Goal: Check status: Check status

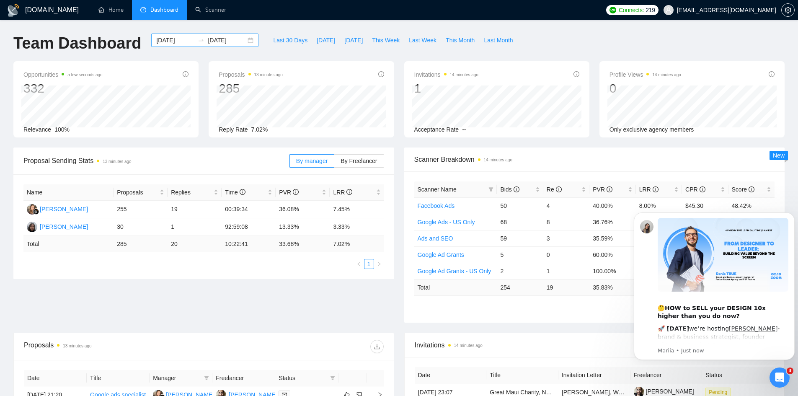
click at [220, 38] on input "[DATE]" at bounding box center [227, 40] width 38 height 9
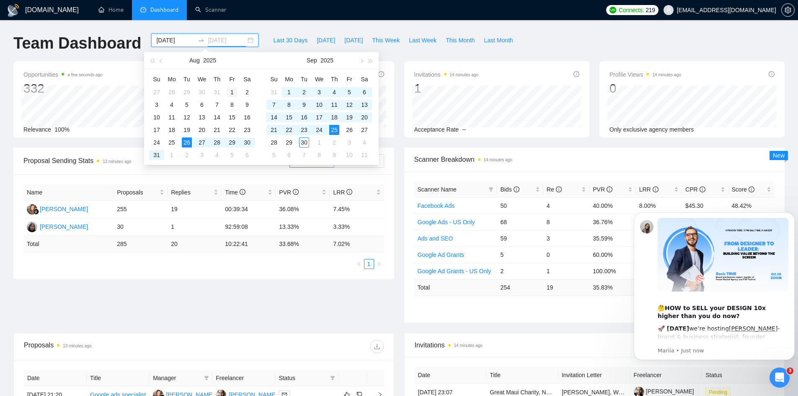
type input "[DATE]"
click at [231, 91] on div "1" at bounding box center [232, 92] width 10 height 10
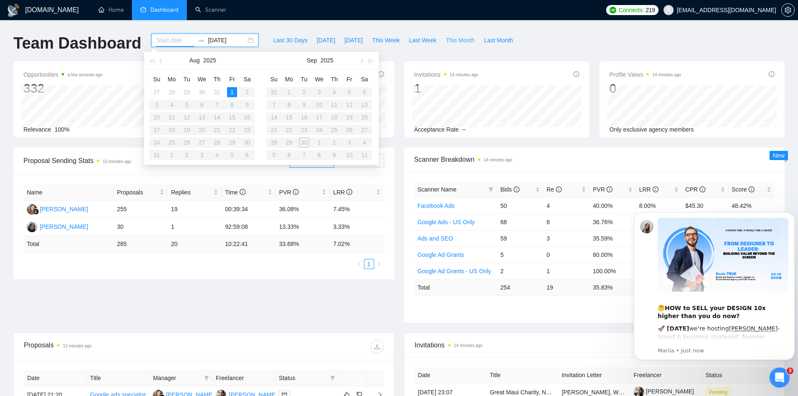
type input "[DATE]"
click at [454, 41] on span "This Month" at bounding box center [460, 40] width 29 height 9
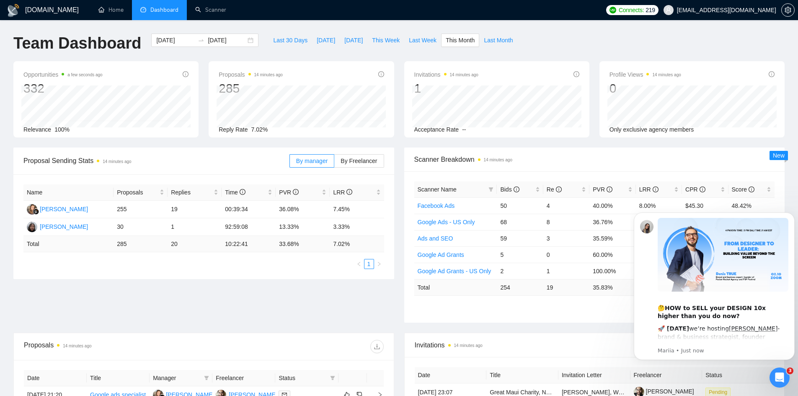
type input "[DATE]"
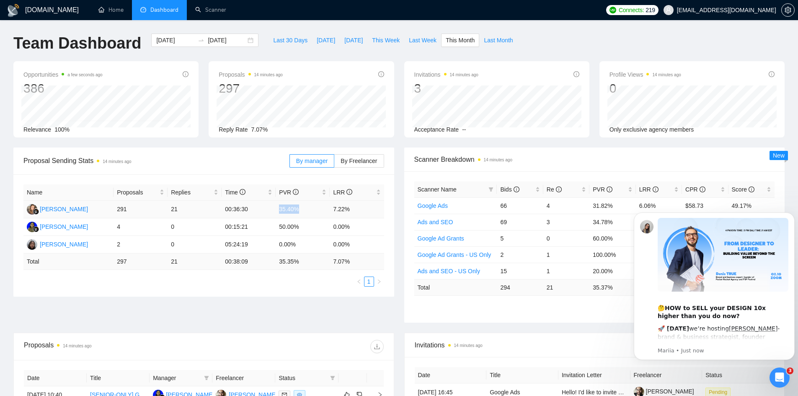
drag, startPoint x: 282, startPoint y: 209, endPoint x: 302, endPoint y: 209, distance: 19.7
click at [302, 209] on td "35.40%" at bounding box center [303, 210] width 54 height 18
drag, startPoint x: 276, startPoint y: 209, endPoint x: 303, endPoint y: 209, distance: 26.8
click at [303, 209] on td "35.40%" at bounding box center [303, 210] width 54 height 18
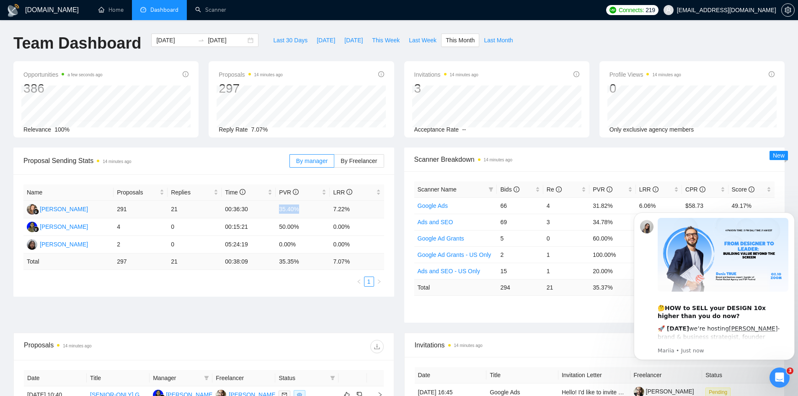
click at [303, 209] on td "35.40%" at bounding box center [303, 210] width 54 height 18
drag, startPoint x: 336, startPoint y: 209, endPoint x: 341, endPoint y: 209, distance: 5.0
click at [341, 209] on td "7.22%" at bounding box center [357, 210] width 54 height 18
click at [327, 209] on td "35.40%" at bounding box center [303, 210] width 54 height 18
drag, startPoint x: 331, startPoint y: 214, endPoint x: 352, endPoint y: 213, distance: 20.1
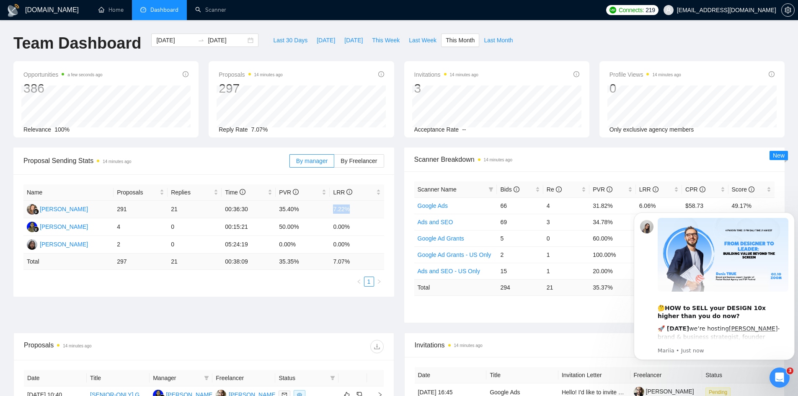
click at [352, 213] on td "7.22%" at bounding box center [357, 210] width 54 height 18
drag, startPoint x: 290, startPoint y: 209, endPoint x: 345, endPoint y: 210, distance: 54.9
click at [345, 210] on tr "[PERSON_NAME] 291 21 00:36:30 35.40% 7.22%" at bounding box center [203, 210] width 361 height 18
click at [346, 210] on td "7.22%" at bounding box center [357, 210] width 54 height 18
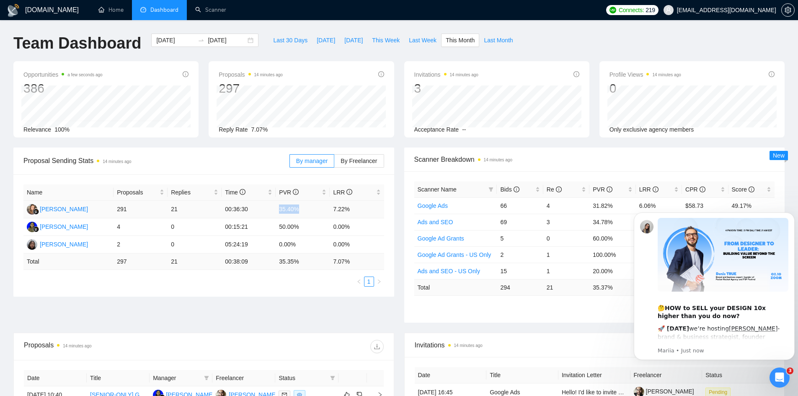
click at [312, 211] on td "35.40%" at bounding box center [303, 210] width 54 height 18
click at [240, 39] on div "[DATE] [DATE]" at bounding box center [204, 40] width 107 height 13
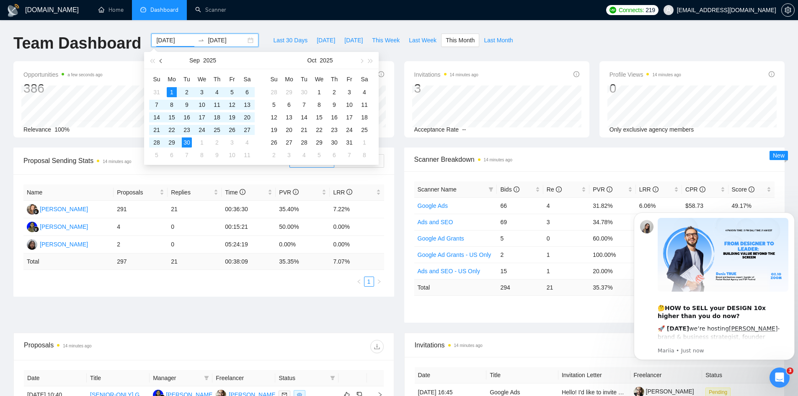
click at [165, 62] on button "button" at bounding box center [161, 60] width 9 height 17
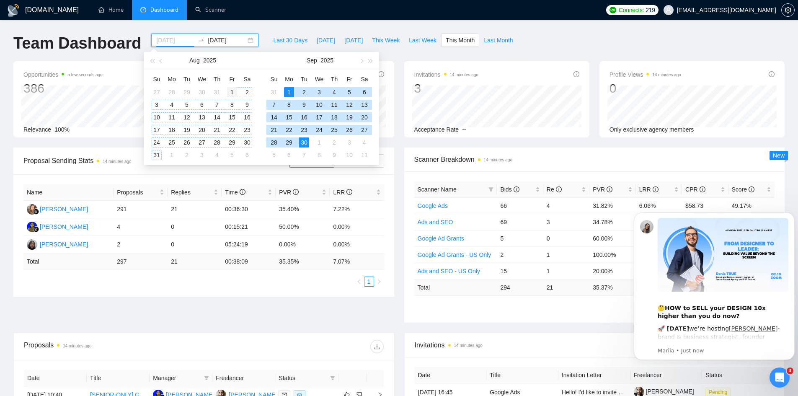
type input "[DATE]"
click at [235, 91] on div "1" at bounding box center [232, 92] width 10 height 10
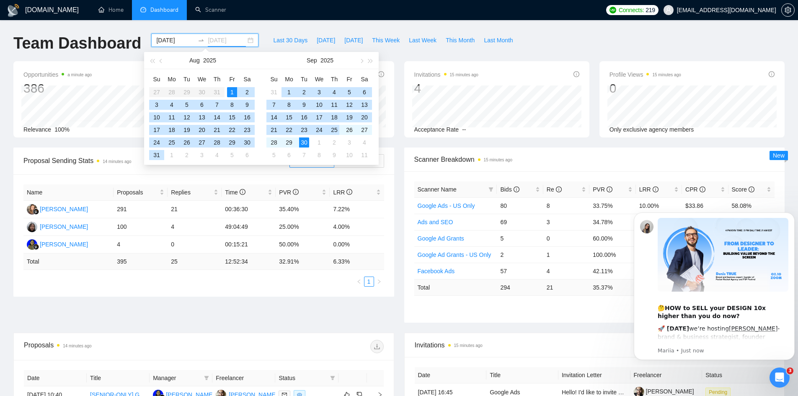
type input "[DATE]"
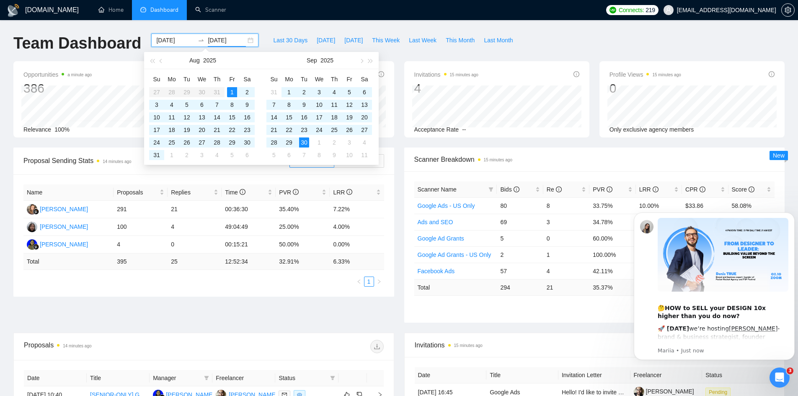
click at [0, 156] on div "[DOMAIN_NAME] Home Dashboard Scanner Connects: 219 [EMAIL_ADDRESS][DOMAIN_NAME]…" at bounding box center [399, 332] width 798 height 664
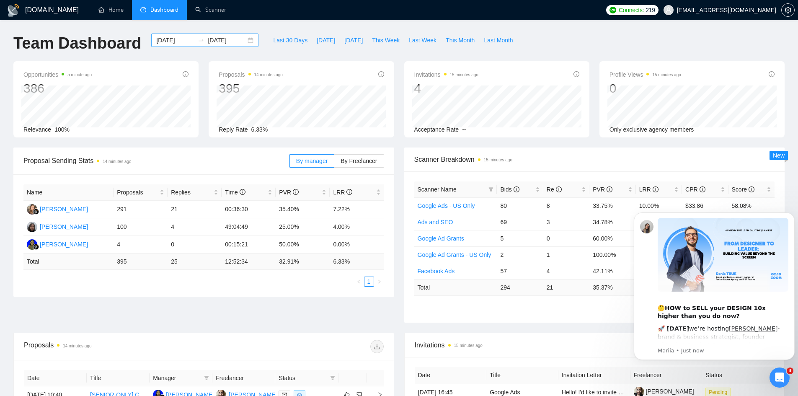
click at [245, 38] on div "[DATE] [DATE]" at bounding box center [204, 40] width 107 height 13
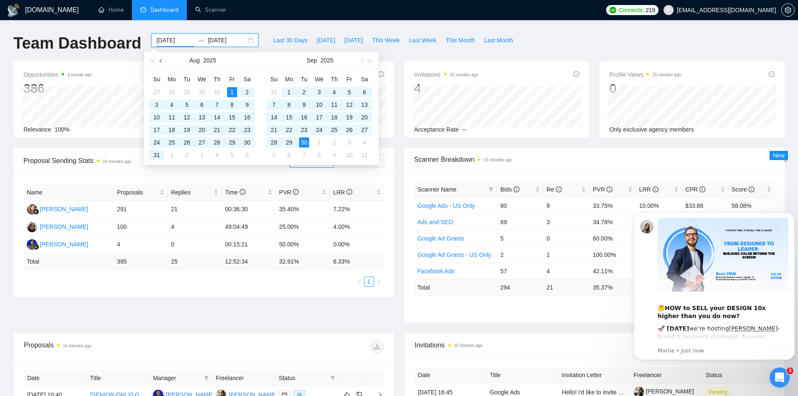
click at [162, 62] on span "button" at bounding box center [162, 61] width 4 height 4
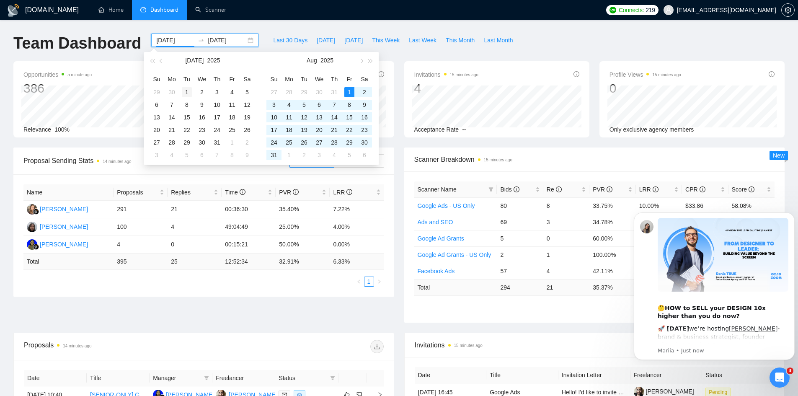
type input "[DATE]"
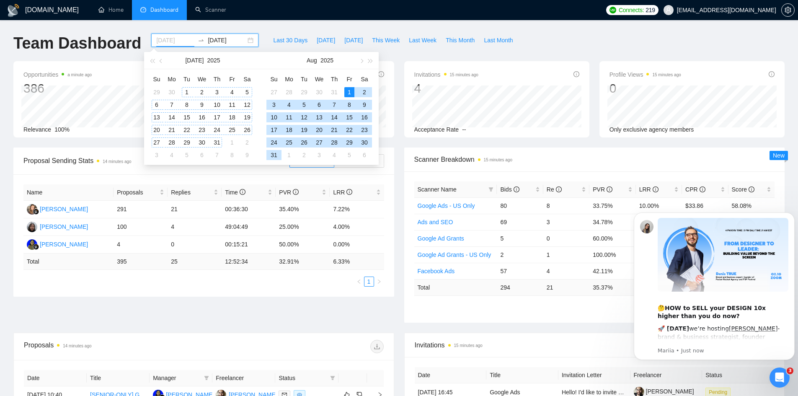
click at [187, 91] on div "1" at bounding box center [187, 92] width 10 height 10
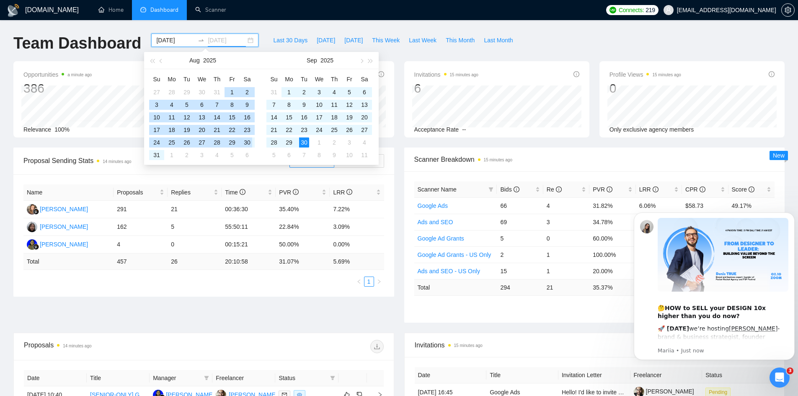
type input "[DATE]"
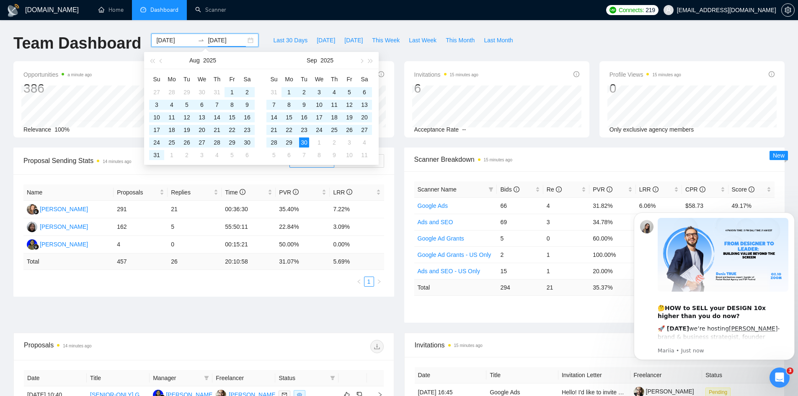
click at [0, 113] on div "[DOMAIN_NAME] Home Dashboard Scanner Connects: 219 [EMAIL_ADDRESS][DOMAIN_NAME]…" at bounding box center [399, 332] width 798 height 664
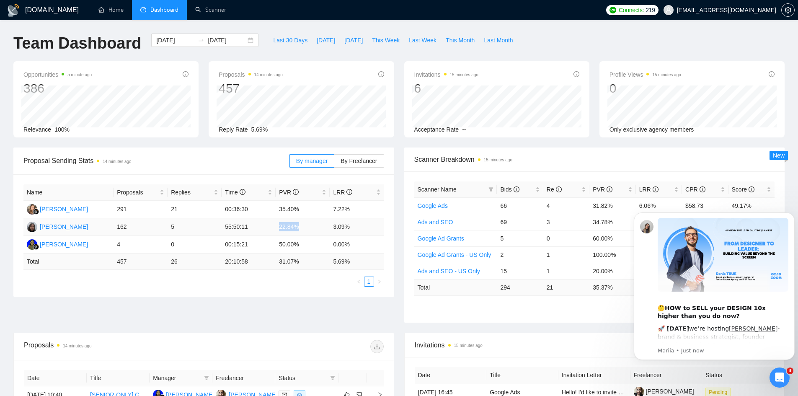
drag, startPoint x: 279, startPoint y: 228, endPoint x: 310, endPoint y: 228, distance: 31.4
click at [310, 228] on td "22.84%" at bounding box center [303, 227] width 54 height 18
drag, startPoint x: 282, startPoint y: 228, endPoint x: 302, endPoint y: 227, distance: 19.7
click at [302, 227] on td "22.84%" at bounding box center [303, 227] width 54 height 18
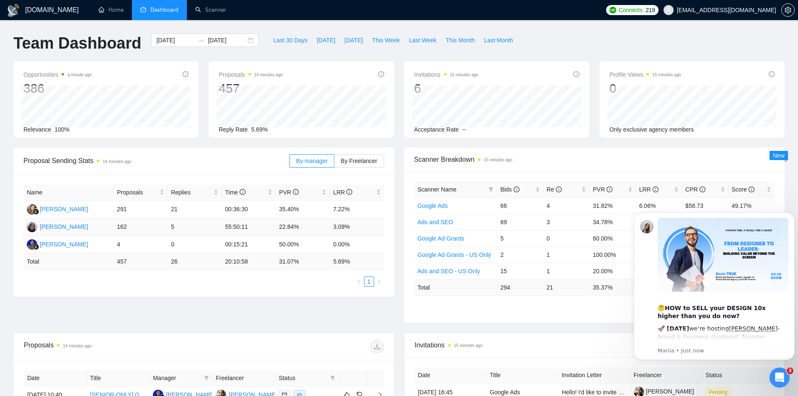
click at [281, 228] on td "22.84%" at bounding box center [303, 227] width 54 height 18
drag, startPoint x: 284, startPoint y: 228, endPoint x: 297, endPoint y: 228, distance: 13.4
click at [297, 228] on td "22.84%" at bounding box center [303, 227] width 54 height 18
drag, startPoint x: 336, startPoint y: 225, endPoint x: 352, endPoint y: 227, distance: 16.0
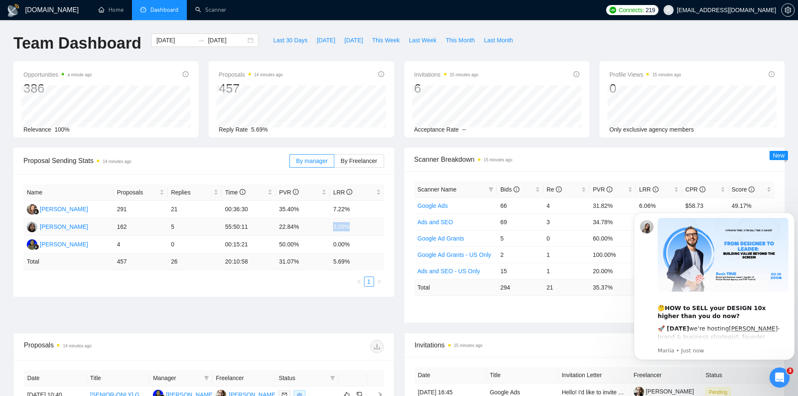
click at [352, 227] on td "3.09%" at bounding box center [357, 227] width 54 height 18
click at [349, 227] on td "3.09%" at bounding box center [357, 227] width 54 height 18
drag, startPoint x: 281, startPoint y: 209, endPoint x: 288, endPoint y: 209, distance: 6.7
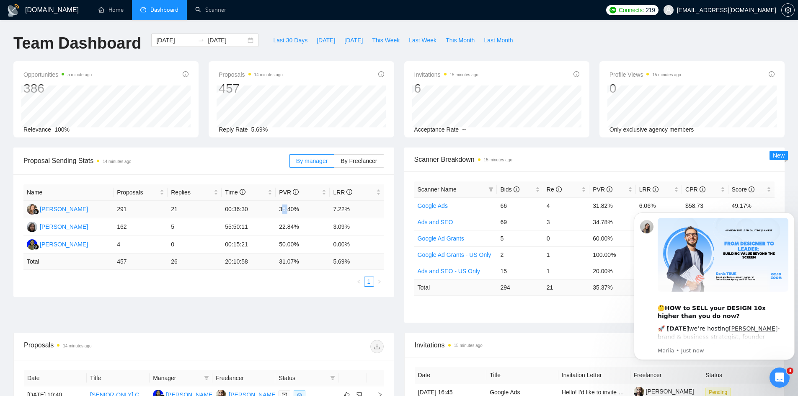
click at [288, 209] on td "35.40%" at bounding box center [303, 210] width 54 height 18
drag, startPoint x: 344, startPoint y: 210, endPoint x: 351, endPoint y: 210, distance: 6.3
click at [351, 210] on td "7.22%" at bounding box center [357, 210] width 54 height 18
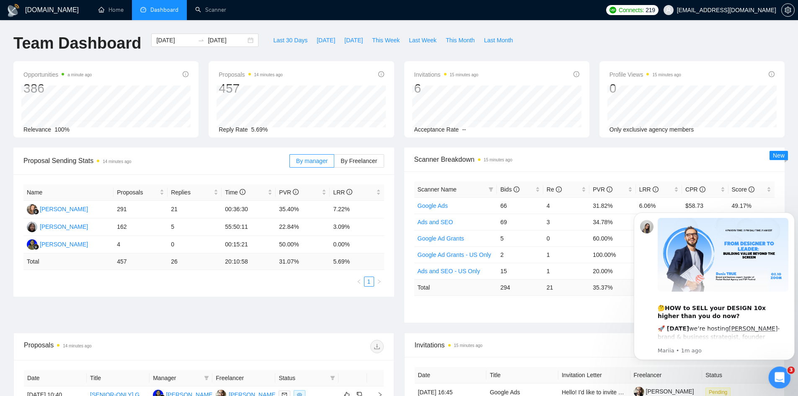
click at [781, 379] on icon "Open Intercom Messenger" at bounding box center [779, 377] width 14 height 14
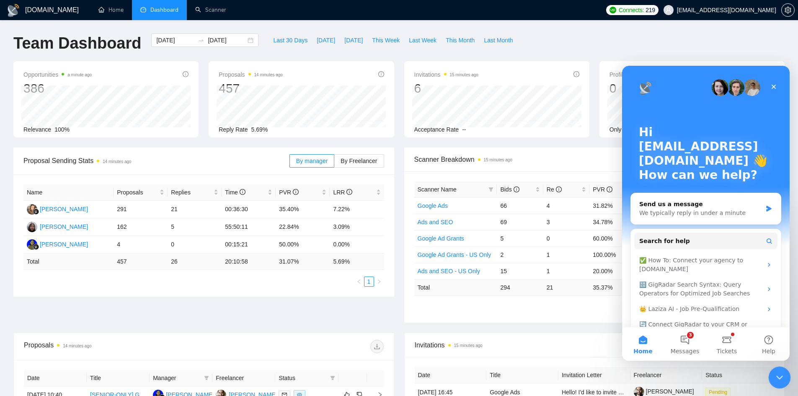
click at [779, 378] on icon "Close Intercom Messenger" at bounding box center [778, 376] width 10 height 10
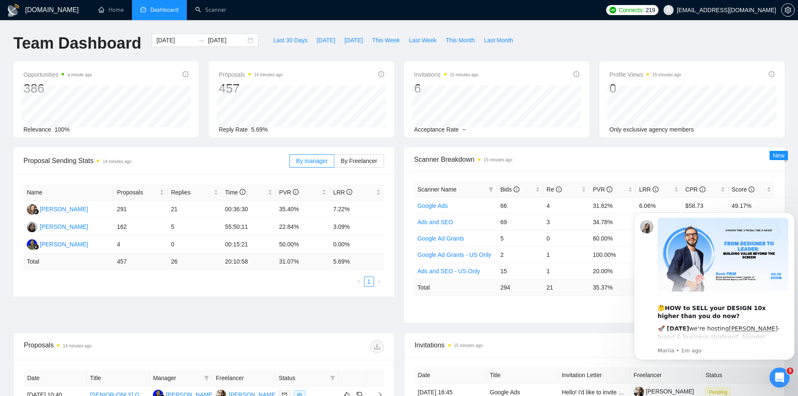
click at [0, 203] on div "[DOMAIN_NAME] Home Dashboard Scanner Connects: 219 [EMAIL_ADDRESS][DOMAIN_NAME]…" at bounding box center [399, 332] width 798 height 664
drag, startPoint x: 233, startPoint y: 207, endPoint x: 247, endPoint y: 207, distance: 13.8
click at [247, 207] on td "00:36:30" at bounding box center [249, 210] width 54 height 18
drag, startPoint x: 233, startPoint y: 207, endPoint x: 242, endPoint y: 208, distance: 9.2
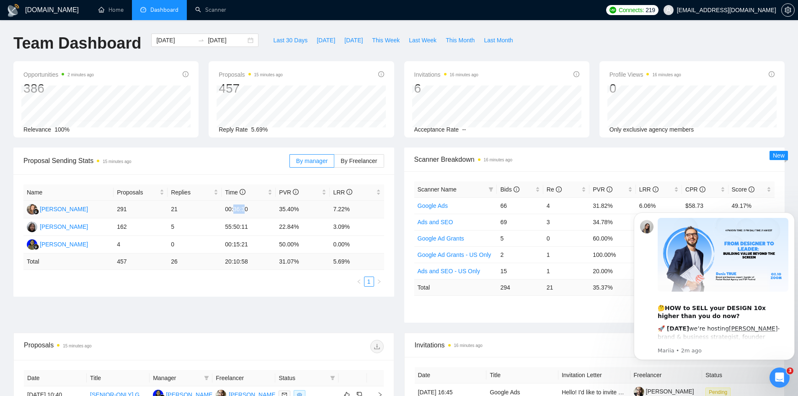
click at [242, 208] on td "00:36:30" at bounding box center [249, 210] width 54 height 18
drag, startPoint x: 235, startPoint y: 207, endPoint x: 240, endPoint y: 207, distance: 5.0
click at [240, 207] on td "00:36:30" at bounding box center [249, 210] width 54 height 18
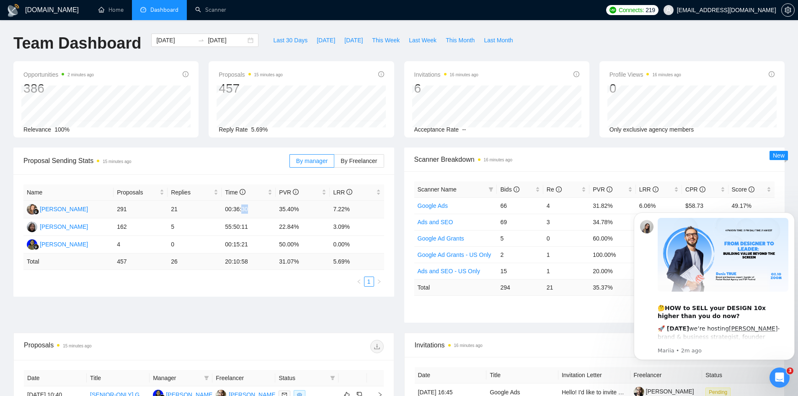
click at [240, 207] on td "00:36:30" at bounding box center [249, 210] width 54 height 18
click at [232, 207] on td "00:36:30" at bounding box center [249, 210] width 54 height 18
drag, startPoint x: 233, startPoint y: 207, endPoint x: 239, endPoint y: 207, distance: 5.4
click at [239, 207] on td "00:36:30" at bounding box center [249, 210] width 54 height 18
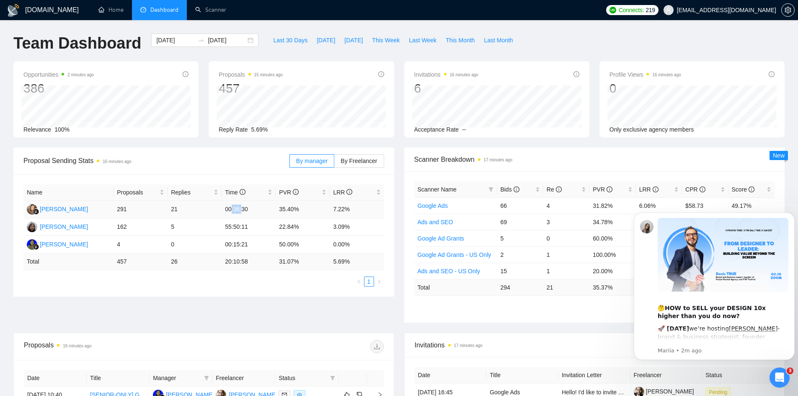
drag, startPoint x: 230, startPoint y: 209, endPoint x: 242, endPoint y: 210, distance: 11.7
click at [242, 210] on td "00:36:30" at bounding box center [249, 210] width 54 height 18
click at [241, 210] on td "00:36:30" at bounding box center [249, 210] width 54 height 18
